Goal: Use online tool/utility

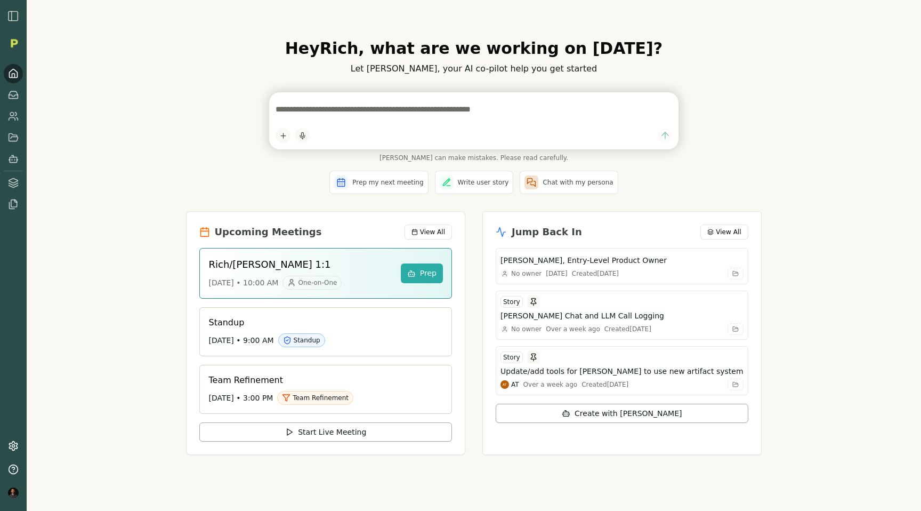
click at [15, 14] on img "button" at bounding box center [13, 16] width 13 height 13
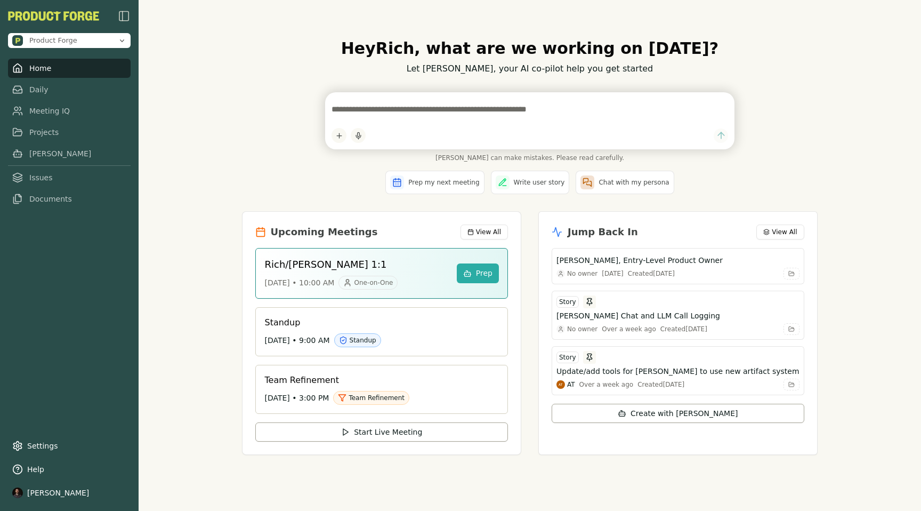
click at [414, 106] on textarea at bounding box center [530, 109] width 397 height 21
type textarea "**********"
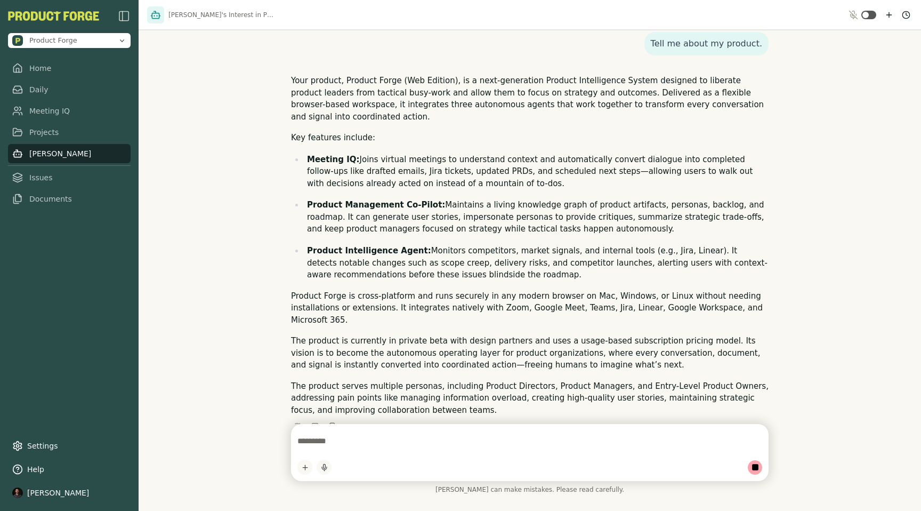
scroll to position [156, 0]
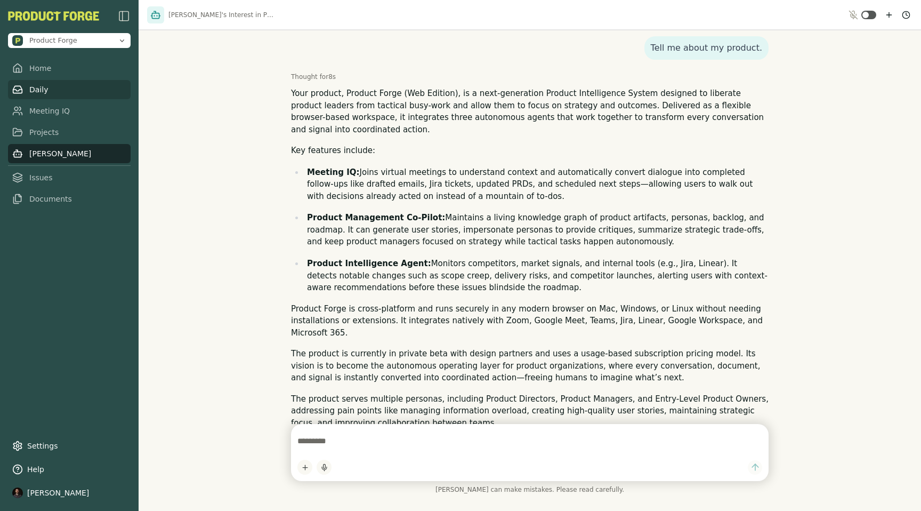
click at [35, 85] on link "Daily" at bounding box center [69, 89] width 123 height 19
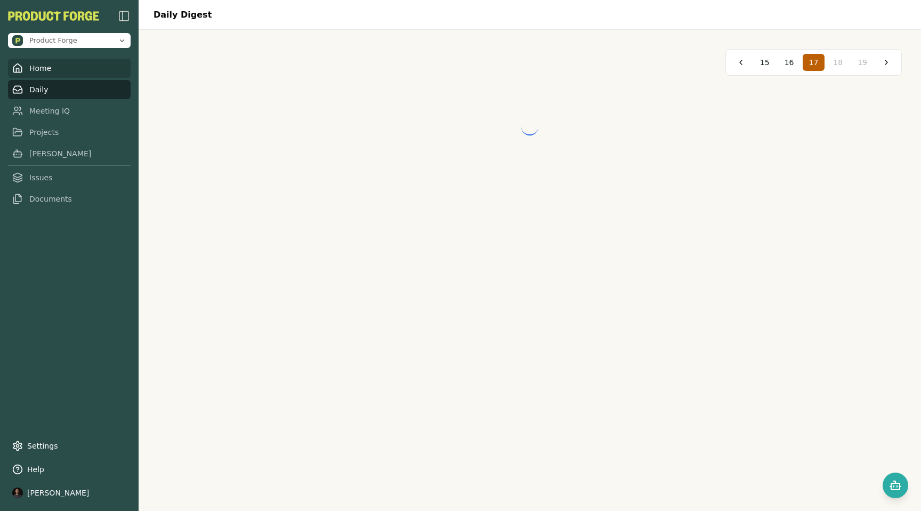
click at [34, 62] on link "Home" at bounding box center [69, 68] width 123 height 19
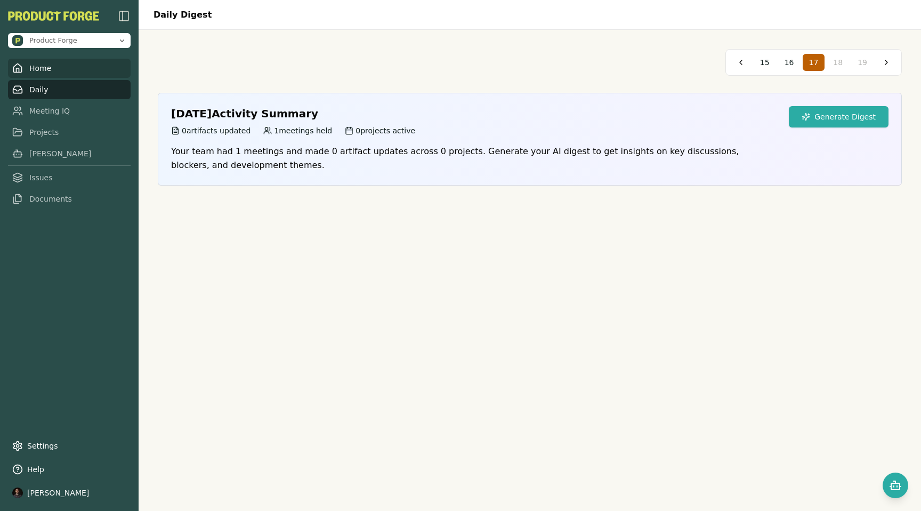
click at [28, 65] on link "Home" at bounding box center [69, 68] width 123 height 19
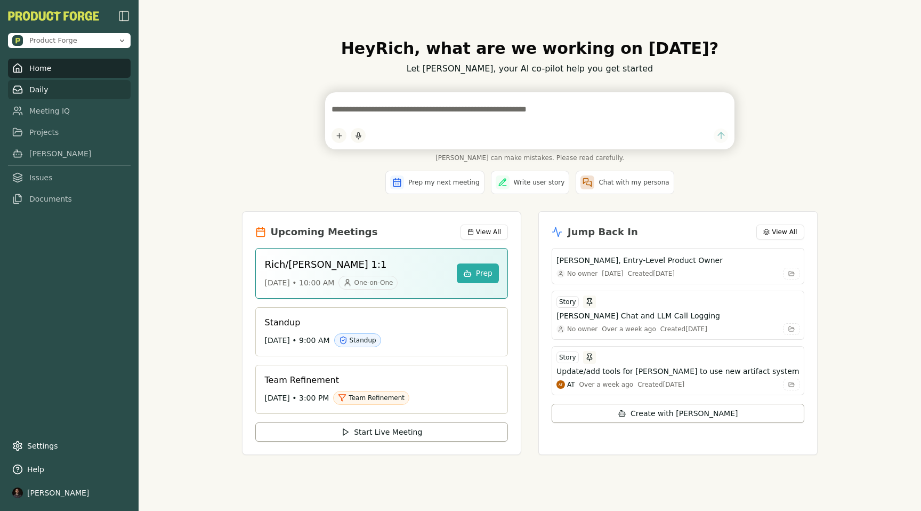
click at [53, 84] on link "Daily" at bounding box center [69, 89] width 123 height 19
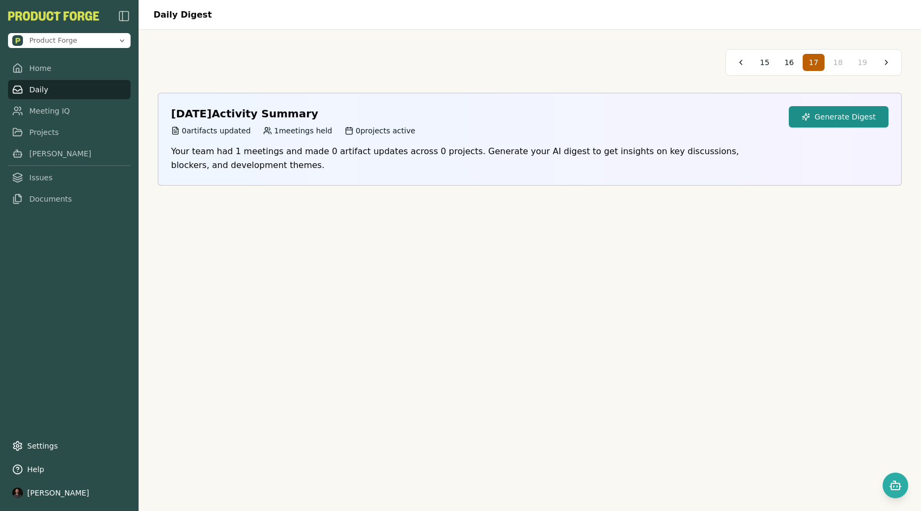
click at [846, 120] on button "Generate Digest" at bounding box center [839, 116] width 100 height 21
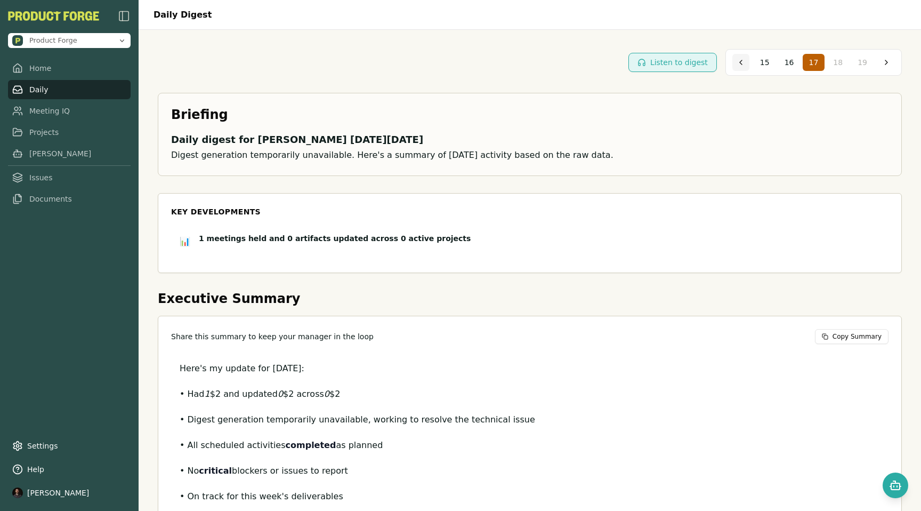
click at [742, 61] on button at bounding box center [741, 62] width 17 height 17
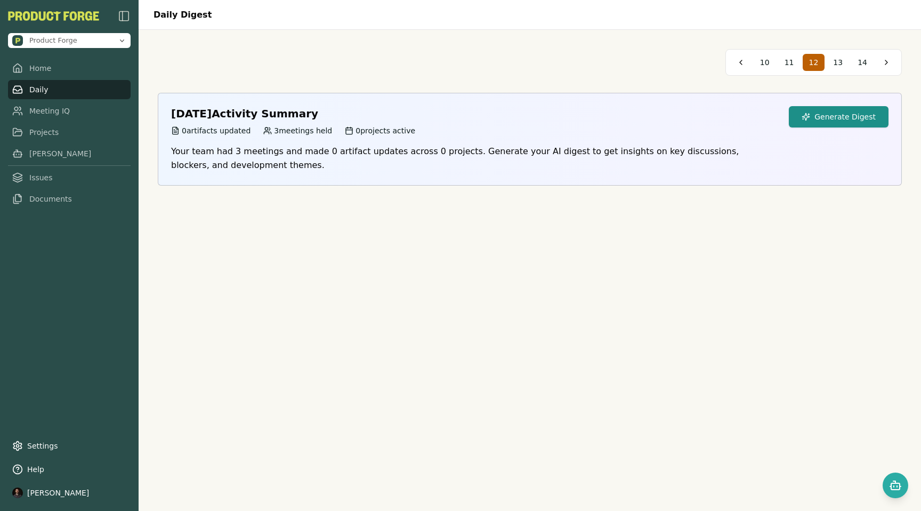
click at [848, 117] on button "Generate Digest" at bounding box center [839, 116] width 100 height 21
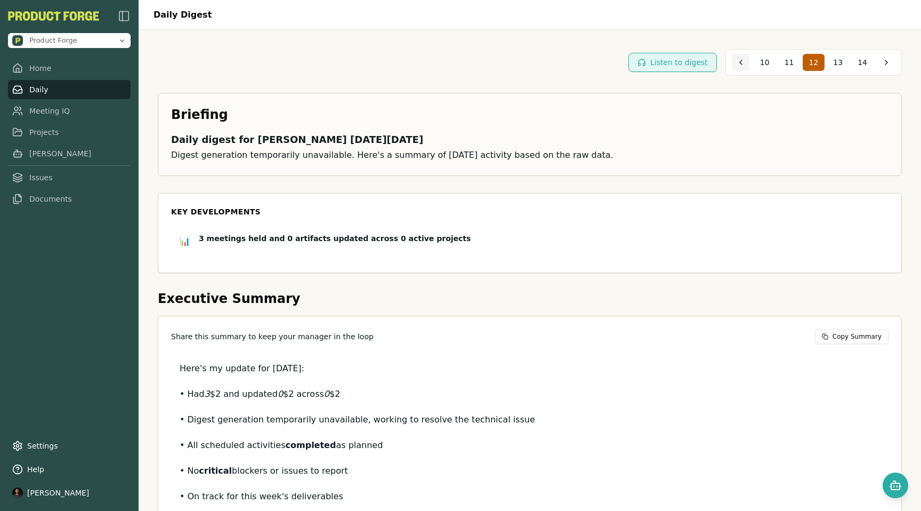
click at [742, 64] on button at bounding box center [741, 62] width 17 height 17
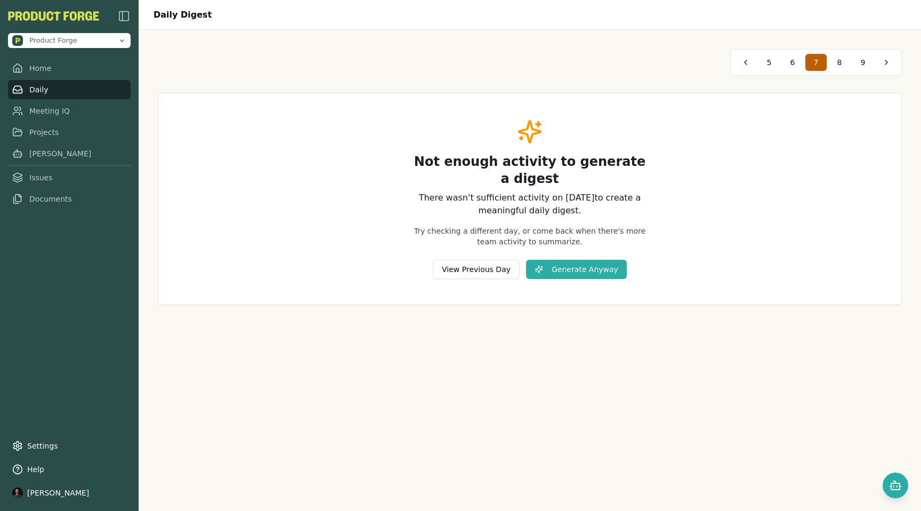
click at [43, 90] on link "Daily" at bounding box center [69, 89] width 123 height 19
click at [46, 109] on link "Meeting IQ" at bounding box center [69, 110] width 123 height 19
